Goal: Book appointment/travel/reservation

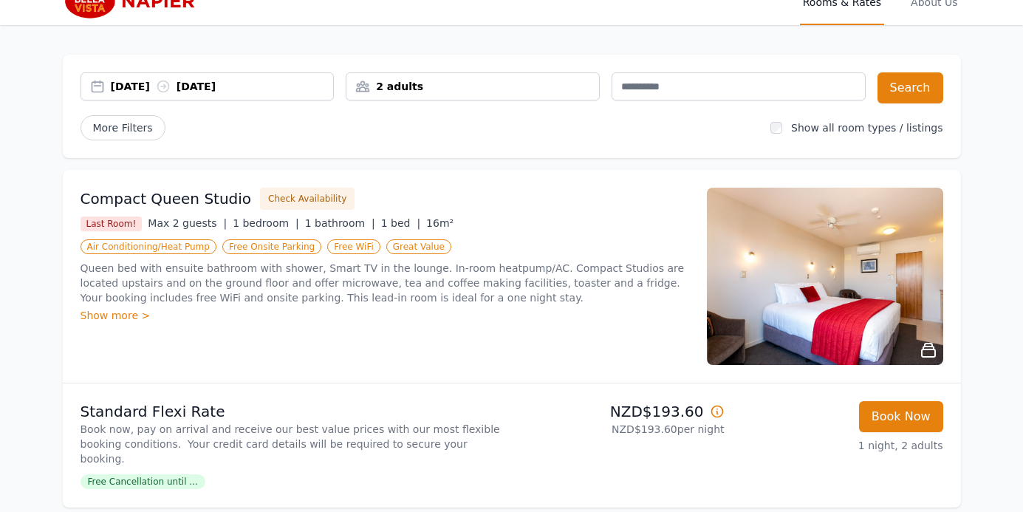
scroll to position [27, 0]
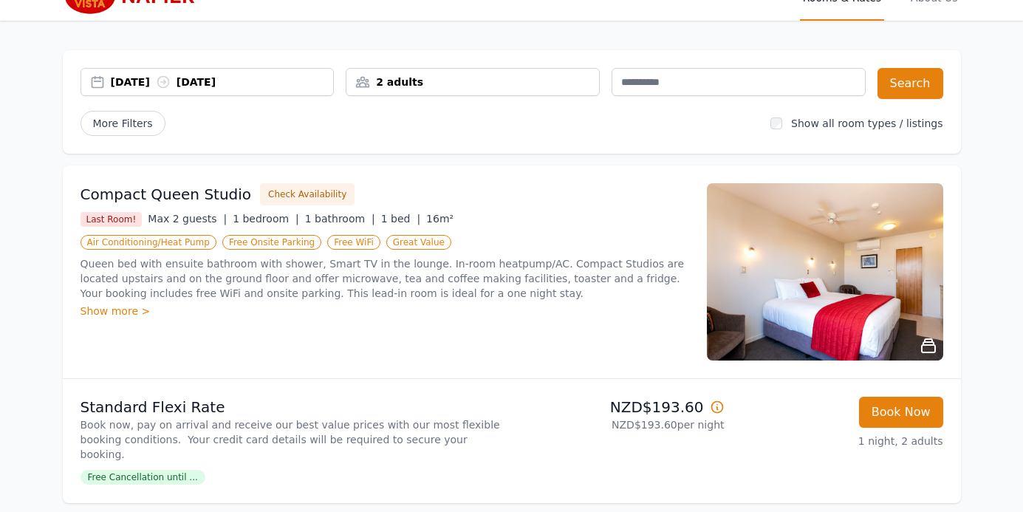
click at [454, 88] on div "2 adults" at bounding box center [472, 82] width 252 height 15
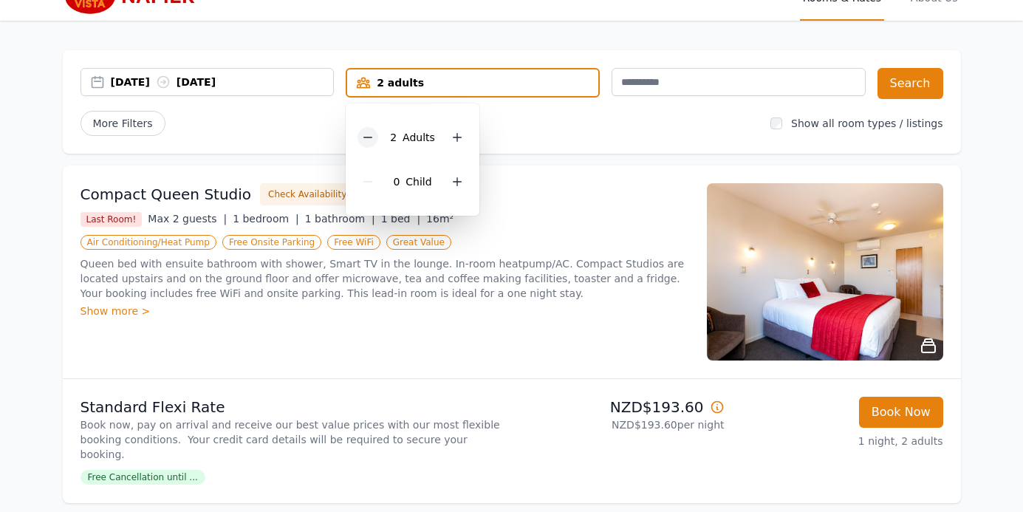
click at [373, 138] on icon at bounding box center [368, 137] width 12 height 12
click at [419, 137] on span "Adult" at bounding box center [415, 137] width 27 height 12
click at [585, 148] on div "[DATE] [DATE] 1 adult 1 Adult 0 Child Search More Filters Show all room types /…" at bounding box center [512, 101] width 898 height 103
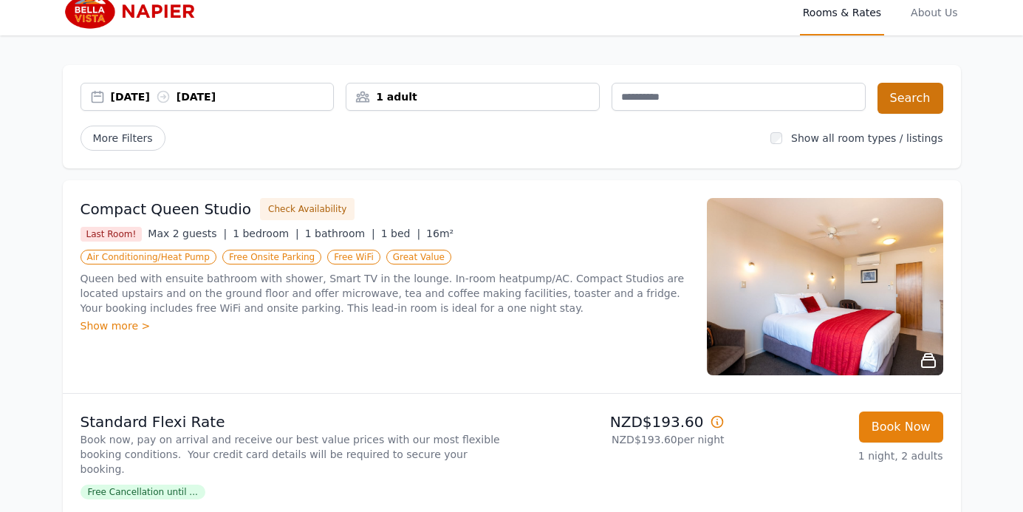
scroll to position [0, 0]
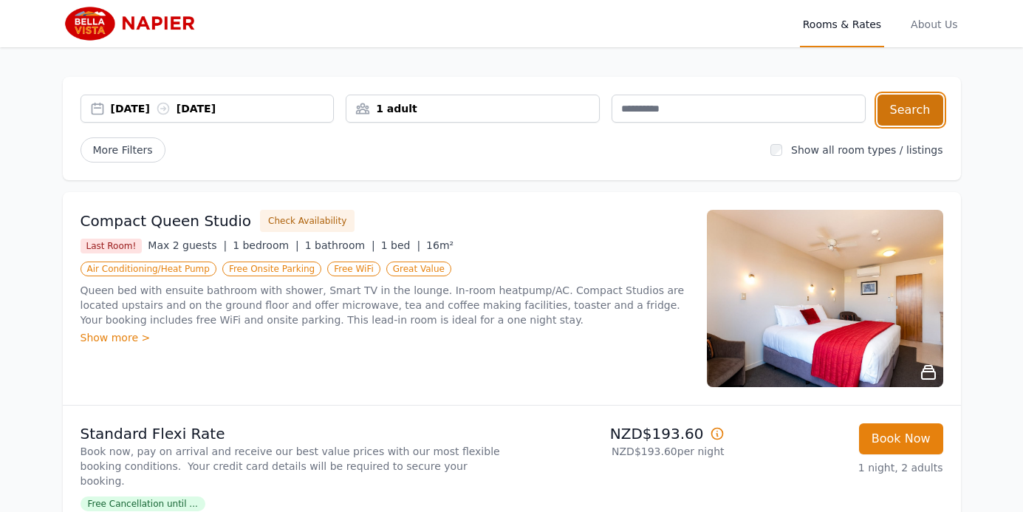
click at [910, 111] on button "Search" at bounding box center [910, 110] width 66 height 31
click at [921, 18] on span "About Us" at bounding box center [933, 23] width 52 height 47
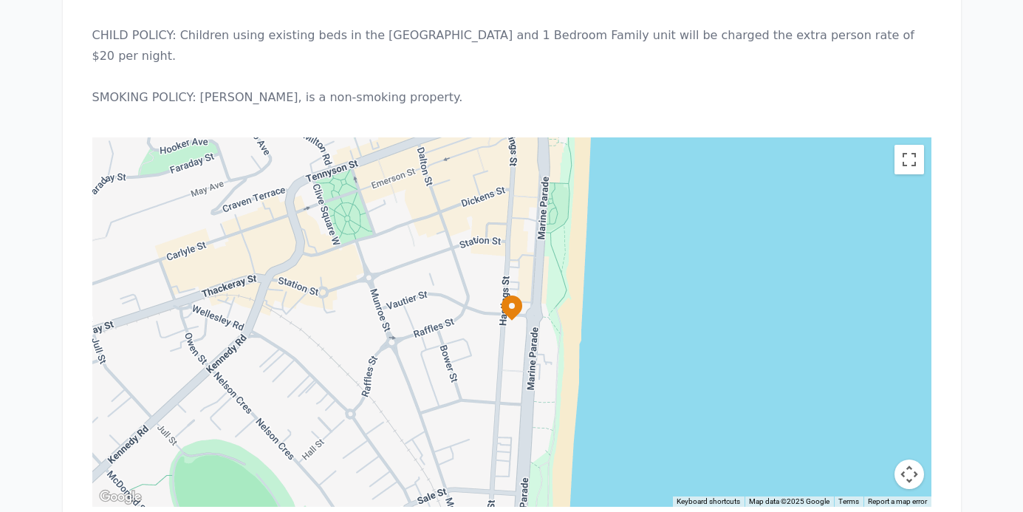
scroll to position [1322, 0]
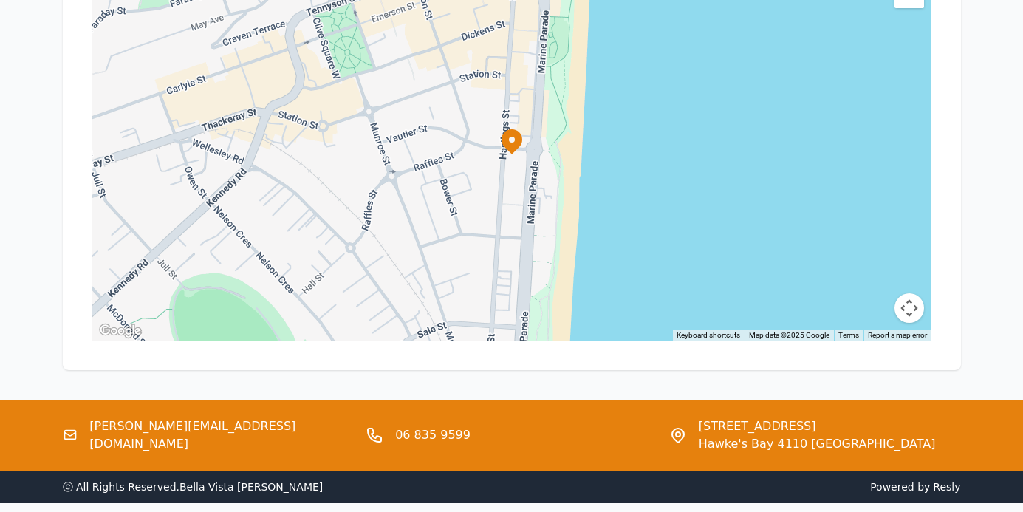
drag, startPoint x: 696, startPoint y: 362, endPoint x: 851, endPoint y: 357, distance: 155.2
click at [851, 417] on div "[STREET_ADDRESS][PERSON_NAME][PERSON_NAME]" at bounding box center [815, 434] width 292 height 35
copy span "[STREET_ADDRESS]"
